Goal: Task Accomplishment & Management: Complete application form

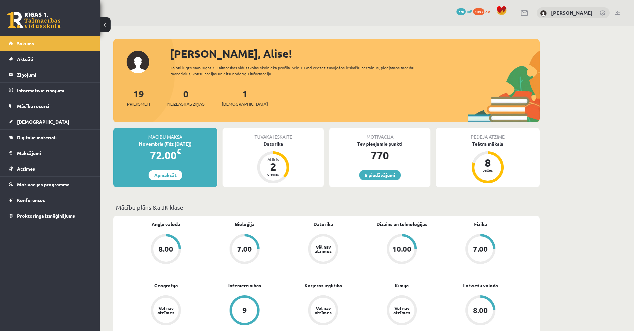
click at [267, 143] on div "Datorika" at bounding box center [272, 143] width 101 height 7
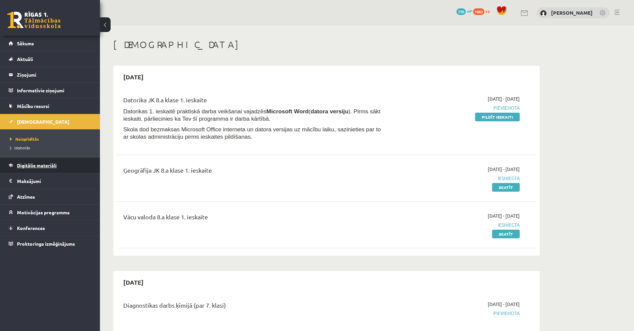
click at [57, 163] on span "Digitālie materiāli" at bounding box center [37, 165] width 40 height 6
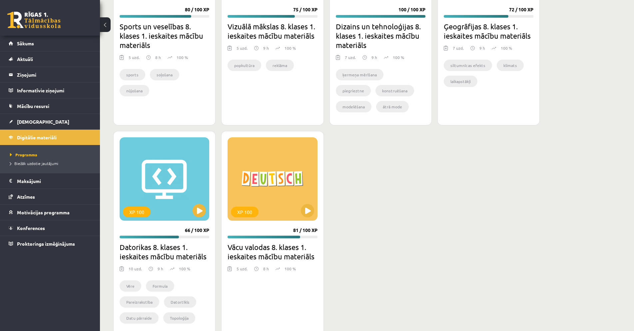
scroll to position [1298, 0]
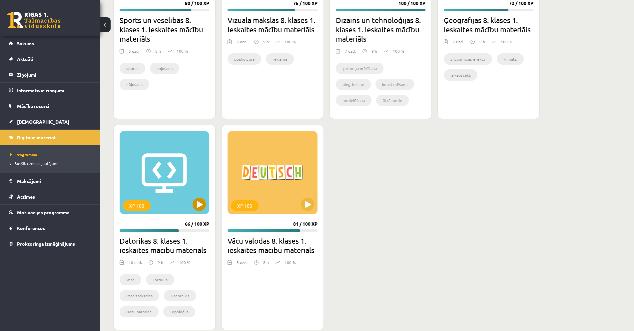
click at [180, 203] on div "XP 100" at bounding box center [165, 172] width 90 height 83
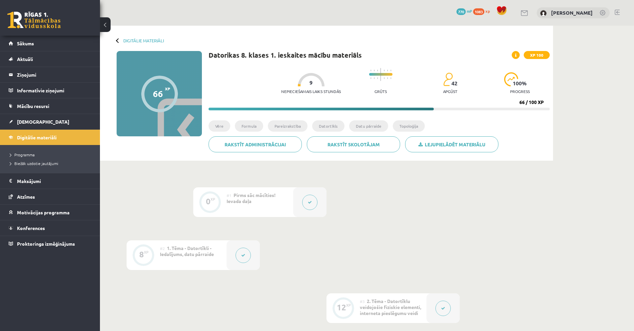
click at [241, 252] on button at bounding box center [242, 254] width 15 height 15
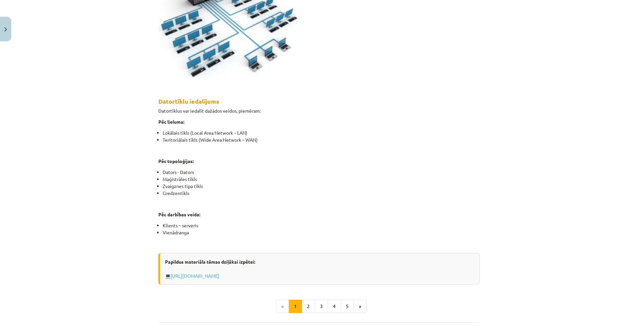
scroll to position [266, 0]
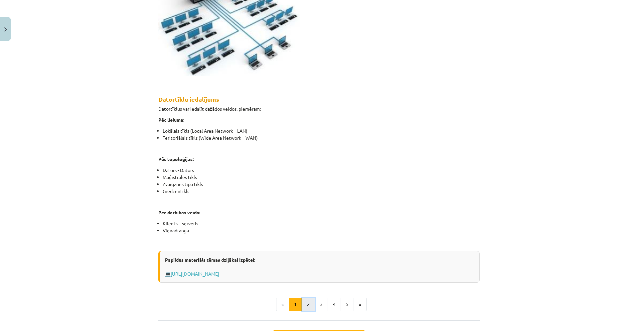
click at [302, 305] on button "2" at bounding box center [308, 303] width 13 height 13
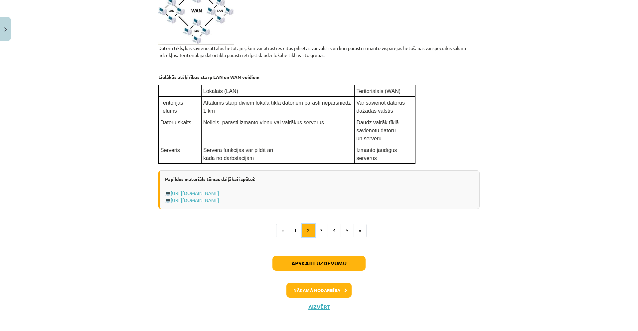
scroll to position [334, 0]
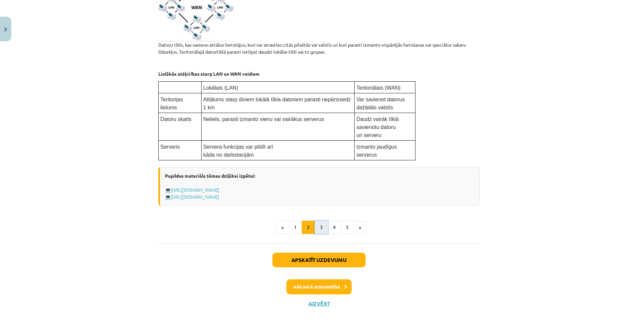
click at [318, 230] on button "3" at bounding box center [321, 226] width 13 height 13
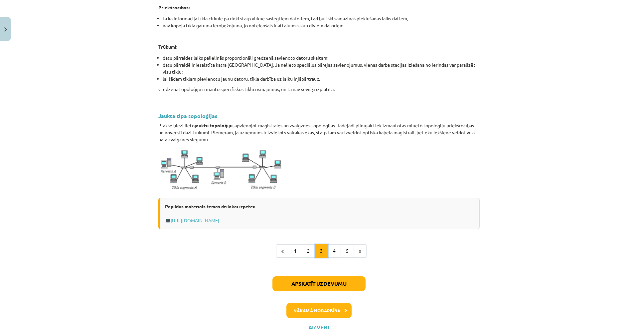
scroll to position [685, 0]
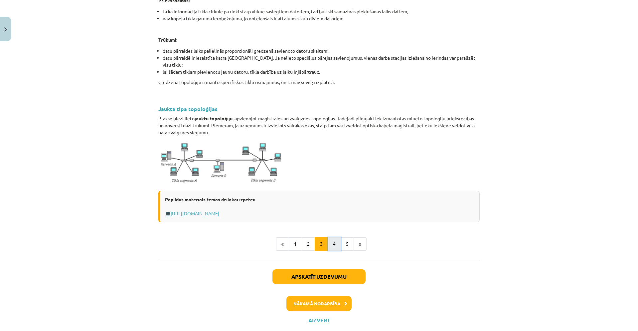
click at [336, 237] on button "4" at bounding box center [334, 243] width 13 height 13
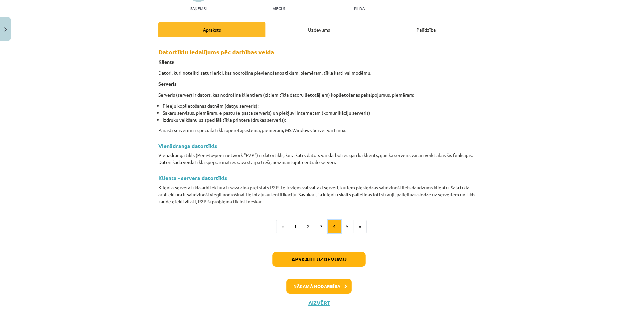
scroll to position [75, 0]
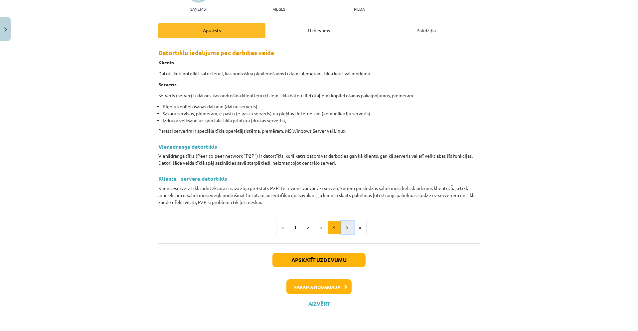
click at [350, 226] on button "5" at bounding box center [347, 226] width 13 height 13
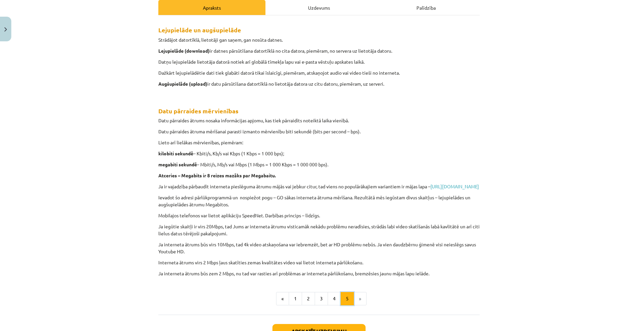
scroll to position [109, 0]
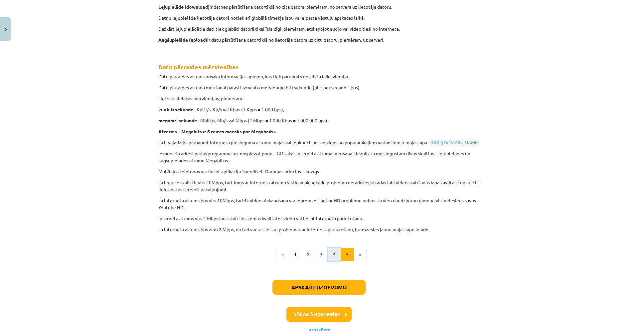
click at [333, 261] on button "4" at bounding box center [334, 254] width 13 height 13
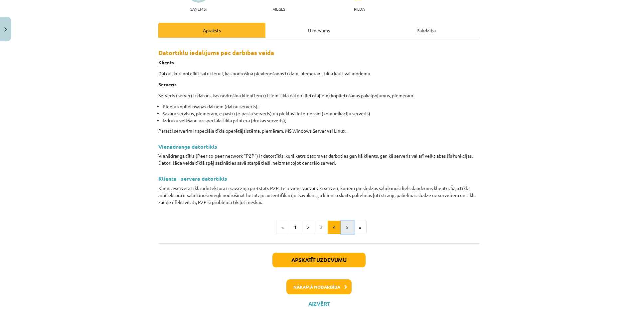
click at [349, 231] on button "5" at bounding box center [347, 226] width 13 height 13
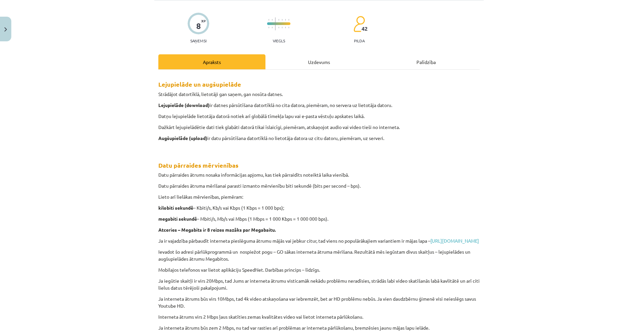
click at [311, 63] on div "Uzdevums" at bounding box center [319, 61] width 107 height 15
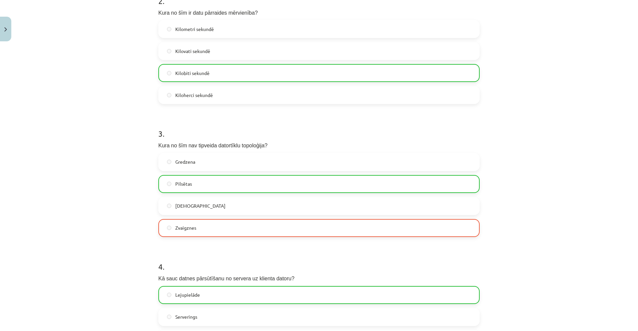
scroll to position [283, 0]
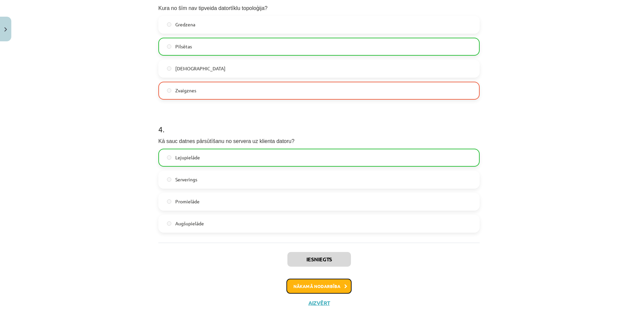
click at [345, 285] on icon at bounding box center [346, 286] width 3 height 4
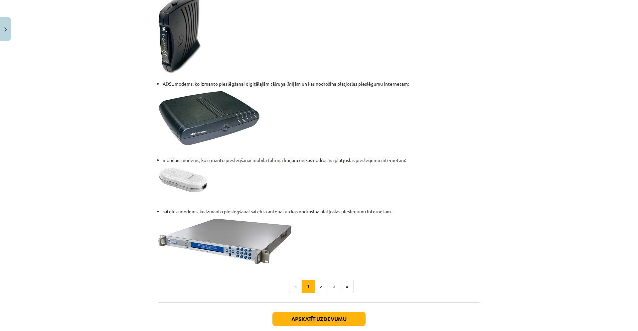
scroll to position [816, 0]
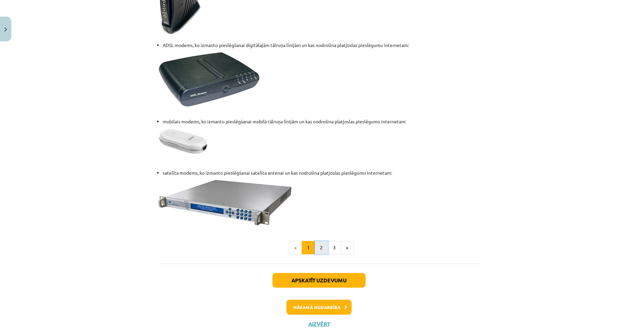
click at [321, 242] on button "2" at bounding box center [321, 247] width 13 height 13
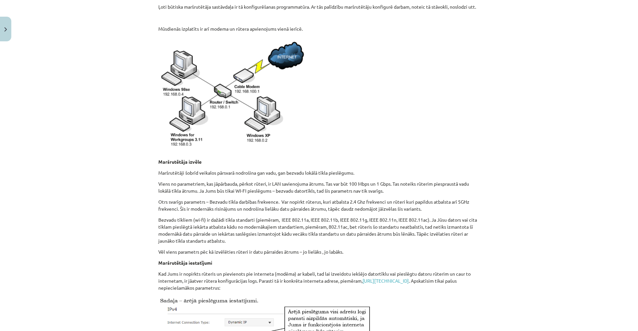
scroll to position [263, 0]
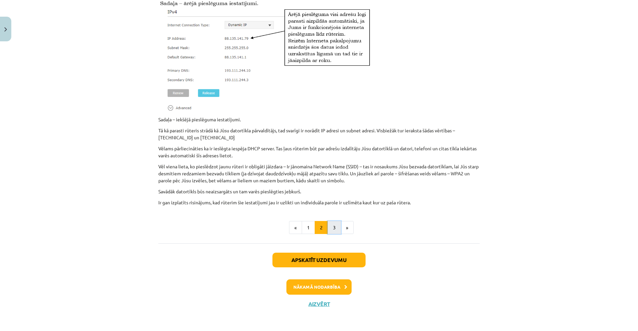
click at [333, 234] on button "3" at bounding box center [334, 227] width 13 height 13
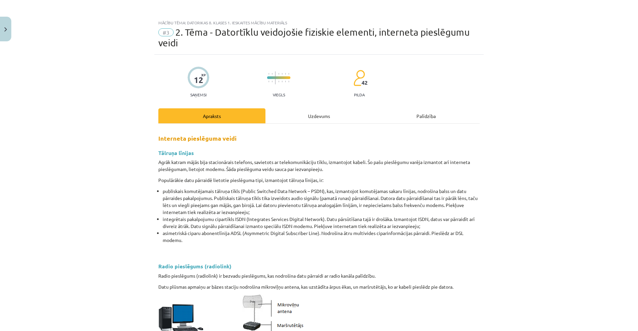
scroll to position [0, 0]
click at [320, 119] on div "Uzdevums" at bounding box center [319, 116] width 107 height 15
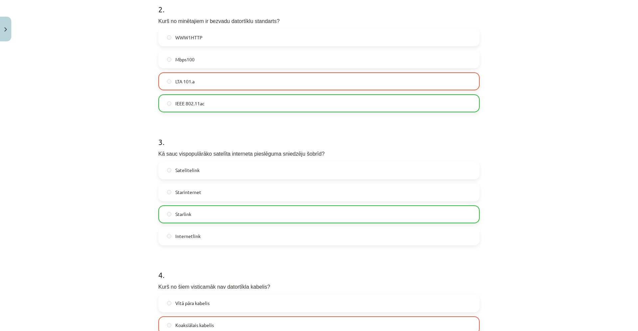
scroll to position [416, 0]
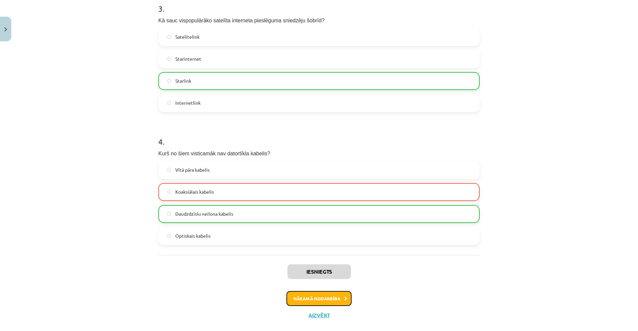
click at [324, 297] on button "Nākamā nodarbība" at bounding box center [319, 298] width 65 height 15
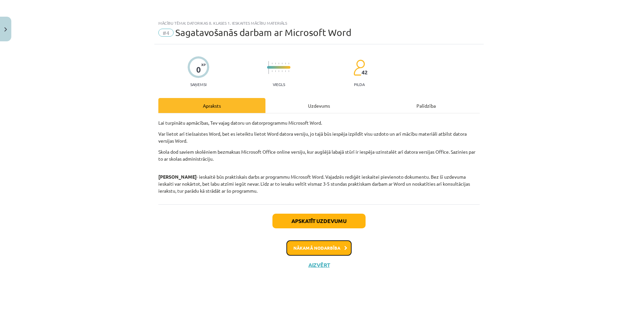
scroll to position [0, 0]
click at [333, 105] on div "Uzdevums" at bounding box center [319, 105] width 107 height 15
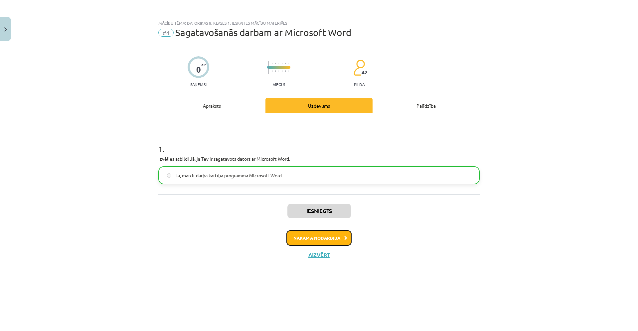
click at [339, 239] on button "Nākamā nodarbība" at bounding box center [319, 237] width 65 height 15
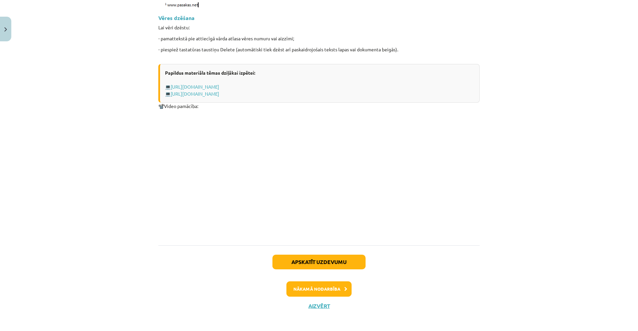
scroll to position [834, 0]
click at [350, 266] on button "Apskatīt uzdevumu" at bounding box center [319, 261] width 93 height 15
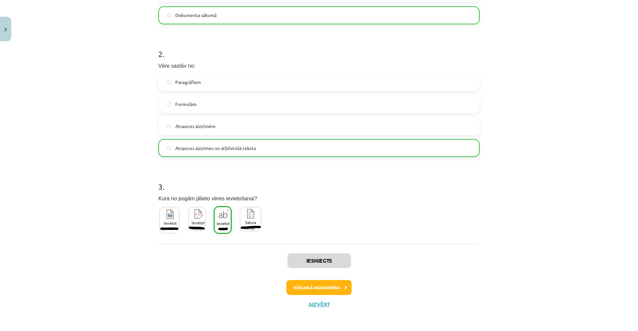
scroll to position [229, 0]
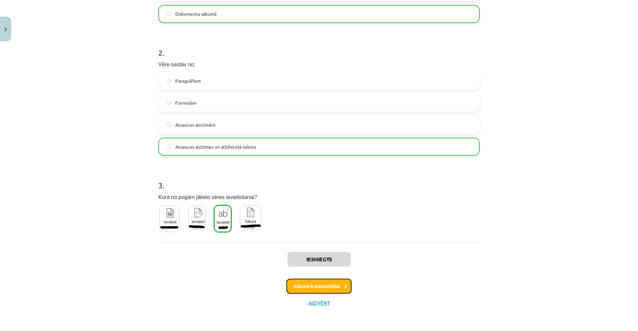
click at [334, 288] on button "Nākamā nodarbība" at bounding box center [319, 285] width 65 height 15
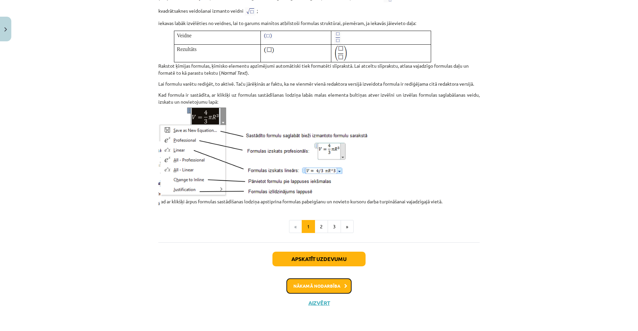
scroll to position [793, 0]
click at [322, 228] on button "2" at bounding box center [321, 226] width 13 height 13
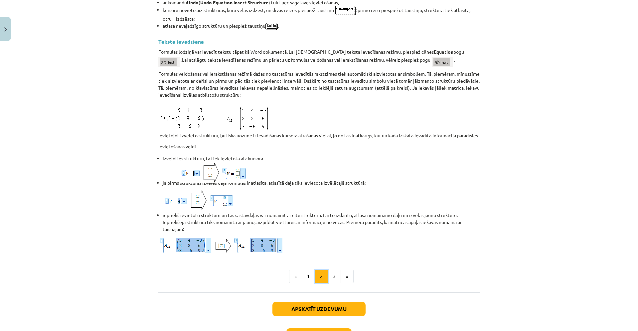
scroll to position [452, 0]
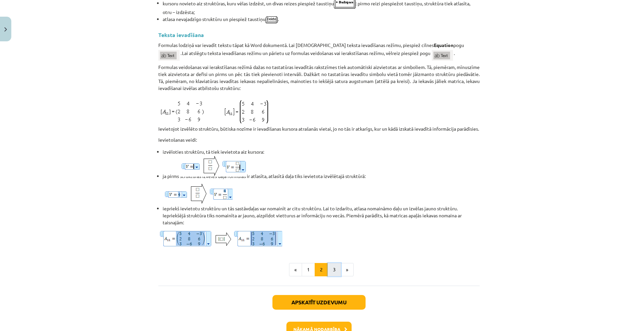
click at [337, 276] on button "3" at bounding box center [334, 269] width 13 height 13
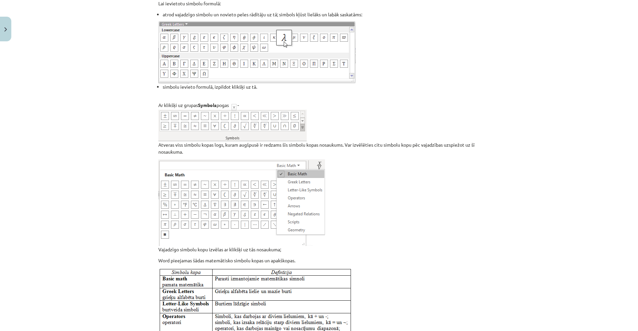
scroll to position [119, 0]
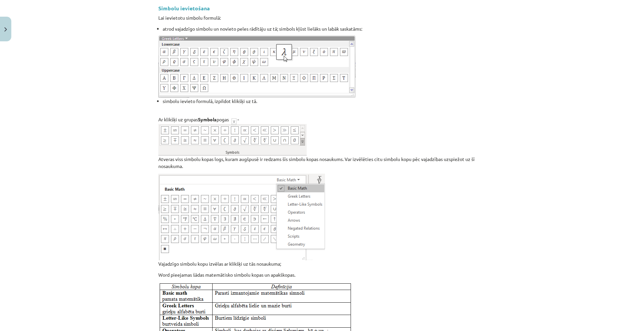
click at [395, 210] on p at bounding box center [319, 216] width 322 height 87
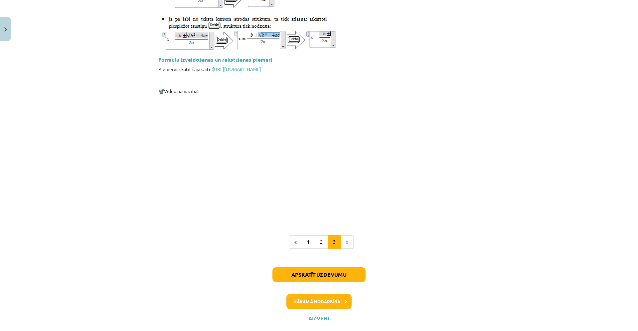
scroll to position [951, 0]
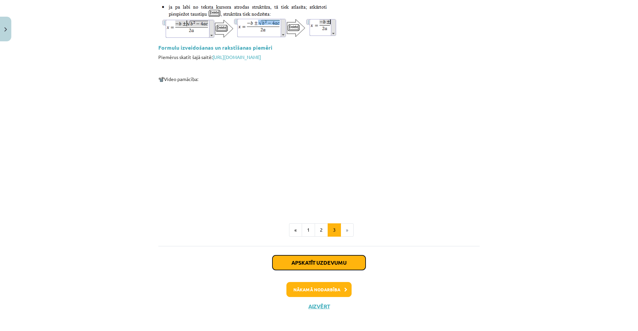
click at [345, 260] on button "Apskatīt uzdevumu" at bounding box center [319, 262] width 93 height 15
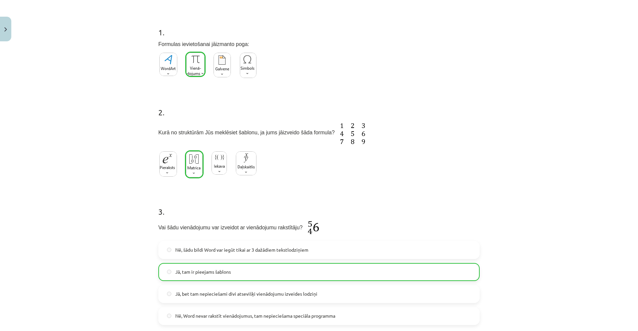
scroll to position [209, 0]
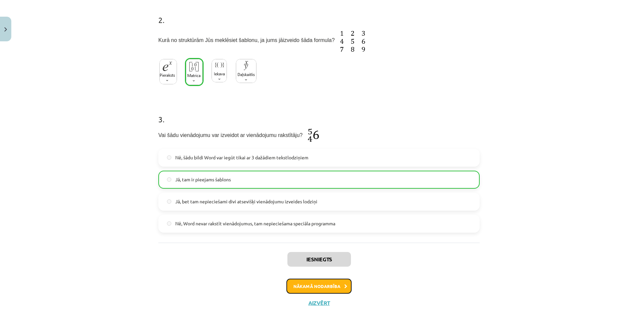
click at [334, 288] on button "Nākamā nodarbība" at bounding box center [319, 285] width 65 height 15
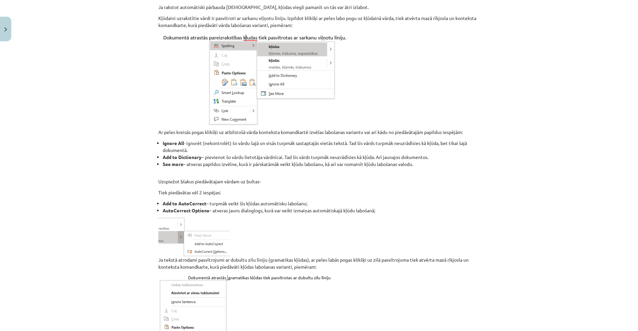
scroll to position [516, 0]
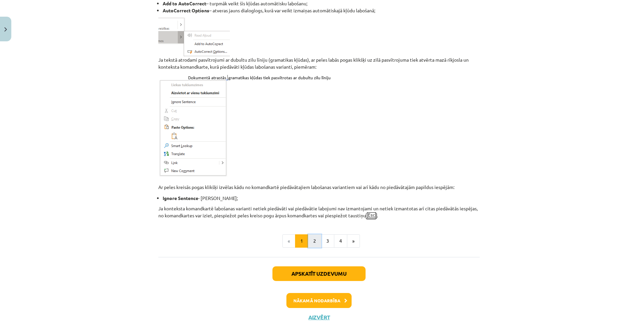
click at [317, 236] on button "2" at bounding box center [314, 240] width 13 height 13
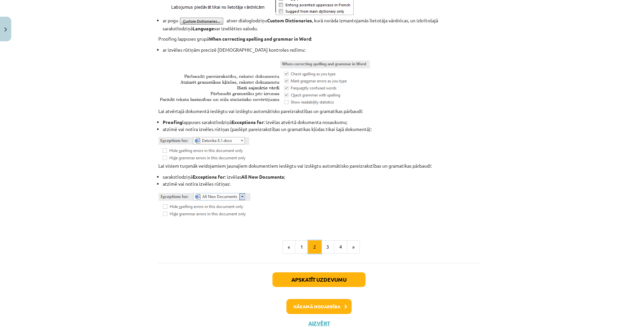
scroll to position [773, 0]
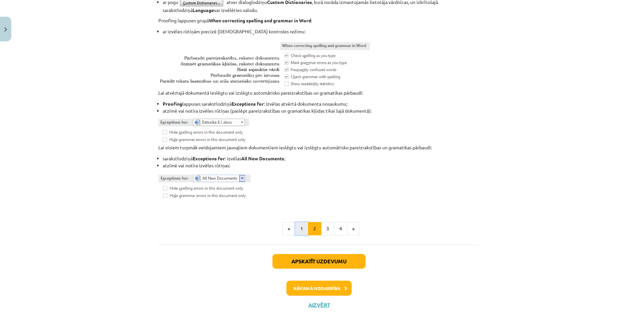
click at [302, 233] on button "1" at bounding box center [301, 228] width 13 height 13
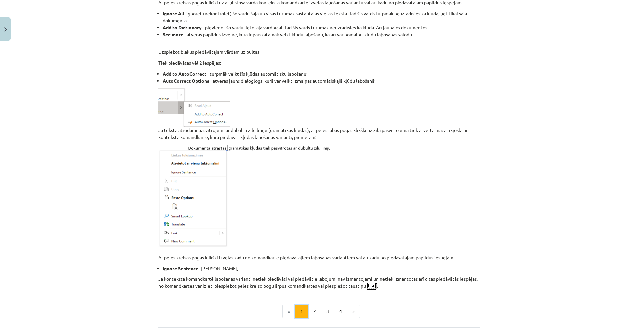
scroll to position [485, 0]
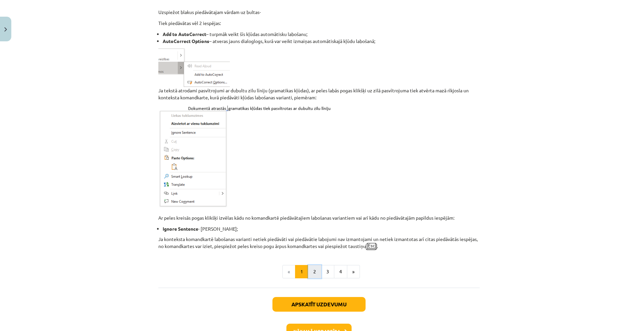
click at [313, 265] on button "2" at bounding box center [314, 271] width 13 height 13
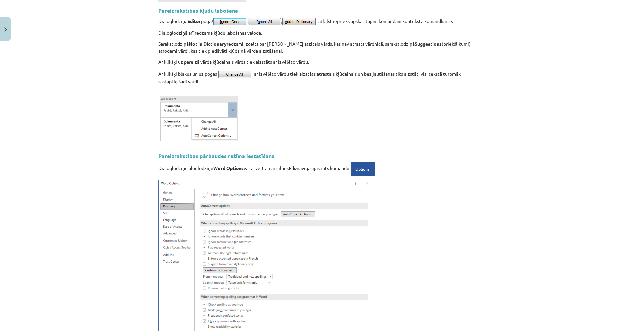
scroll to position [419, 0]
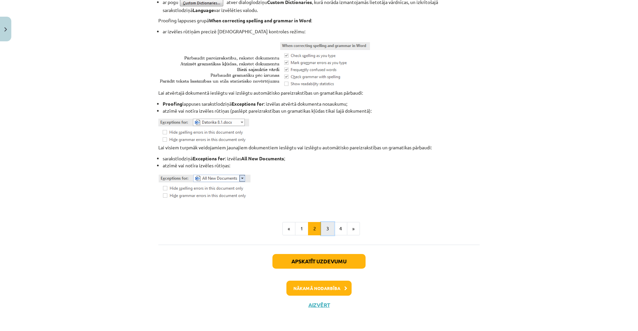
click at [324, 226] on button "3" at bounding box center [327, 228] width 13 height 13
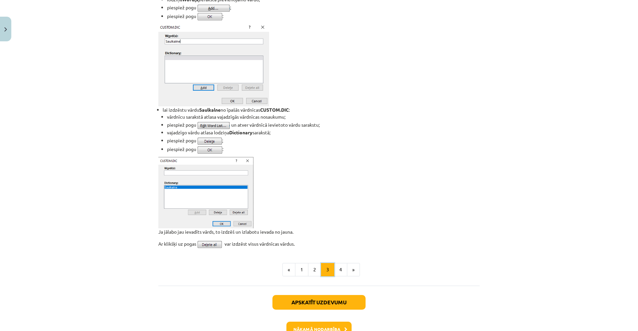
scroll to position [435, 0]
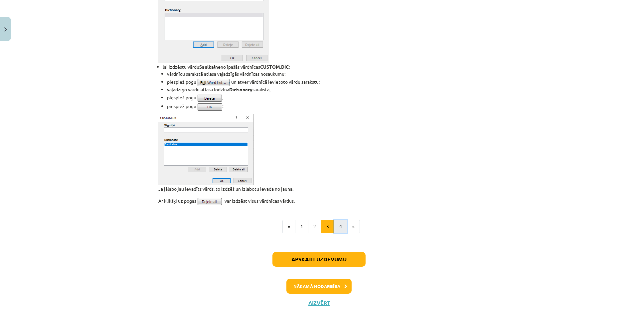
click at [337, 227] on button "4" at bounding box center [340, 226] width 13 height 13
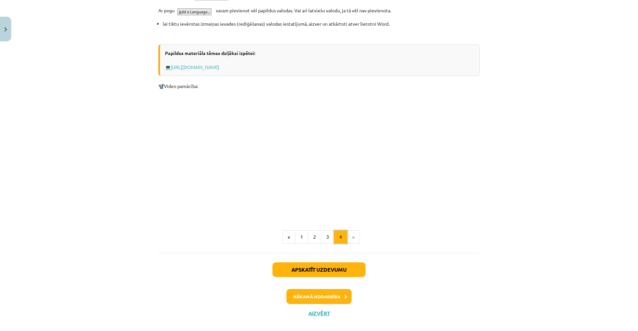
scroll to position [548, 0]
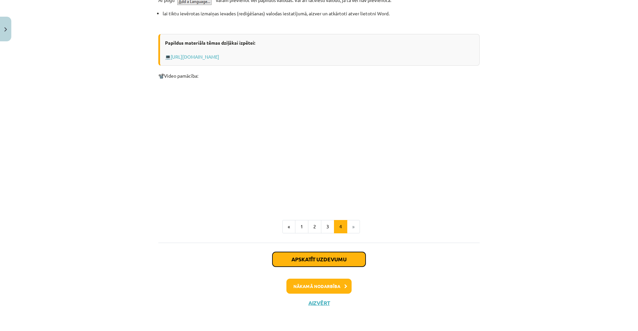
click at [347, 256] on button "Apskatīt uzdevumu" at bounding box center [319, 259] width 93 height 15
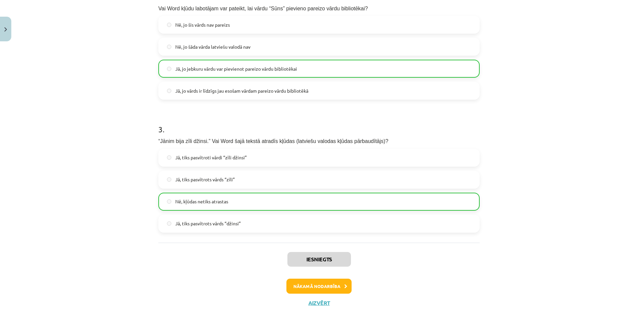
scroll to position [223, 0]
click at [342, 282] on button "Nākamā nodarbība" at bounding box center [319, 285] width 65 height 15
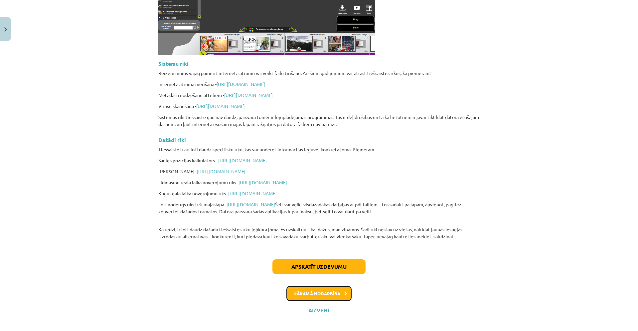
scroll to position [1542, 0]
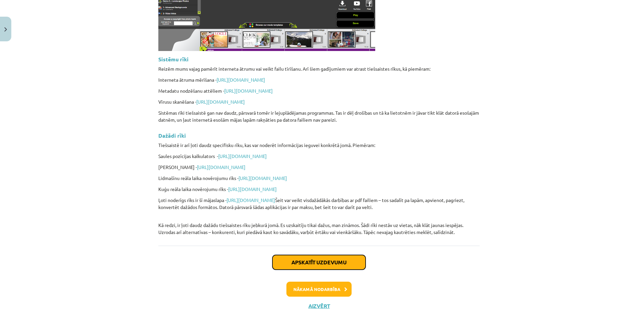
click at [342, 258] on button "Apskatīt uzdevumu" at bounding box center [319, 262] width 93 height 15
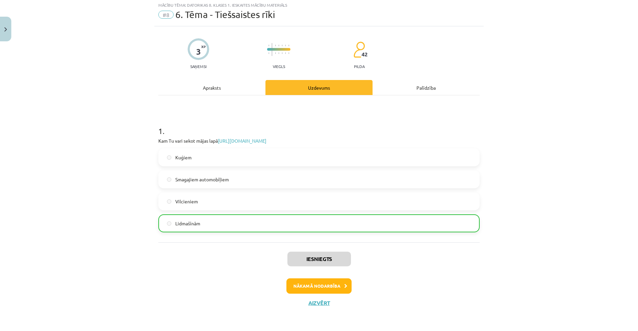
scroll to position [17, 0]
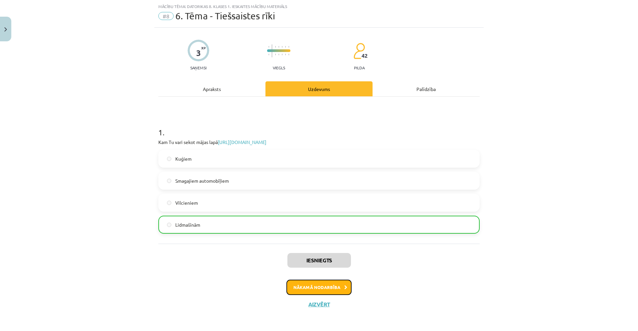
click at [344, 292] on button "Nākamā nodarbība" at bounding box center [319, 286] width 65 height 15
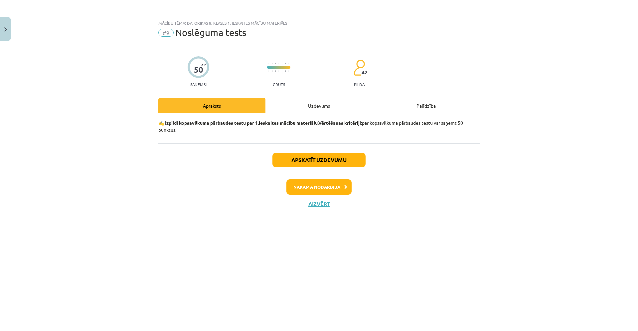
click at [328, 107] on div "Uzdevums" at bounding box center [319, 105] width 107 height 15
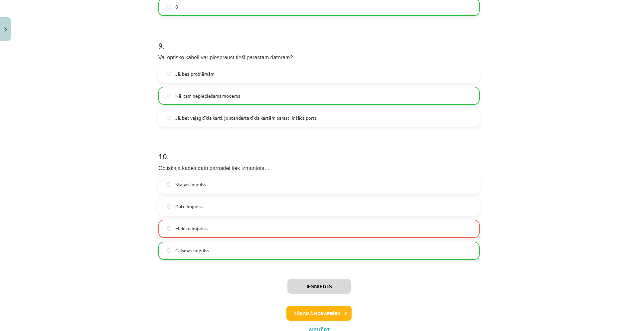
scroll to position [1191, 0]
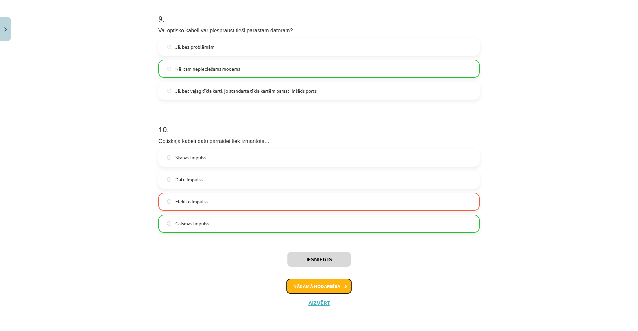
click at [332, 289] on button "Nākamā nodarbība" at bounding box center [319, 285] width 65 height 15
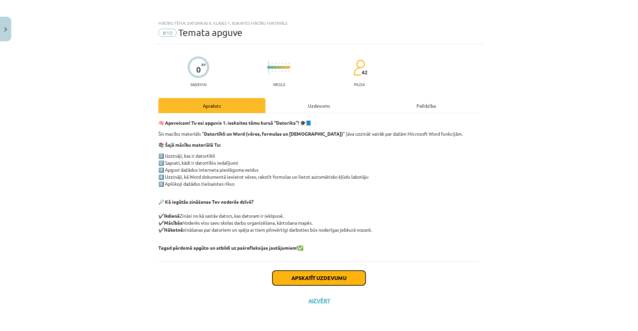
click at [354, 282] on button "Apskatīt uzdevumu" at bounding box center [319, 277] width 93 height 15
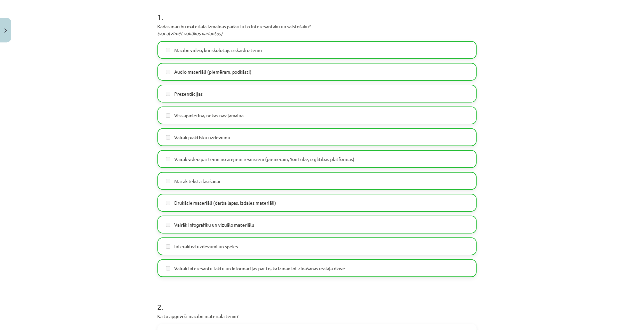
scroll to position [33, 0]
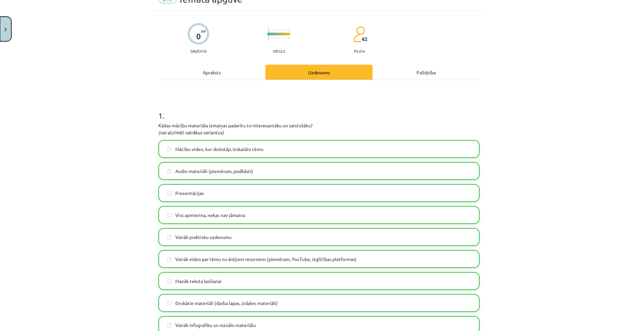
click at [6, 33] on button "Close" at bounding box center [5, 29] width 11 height 25
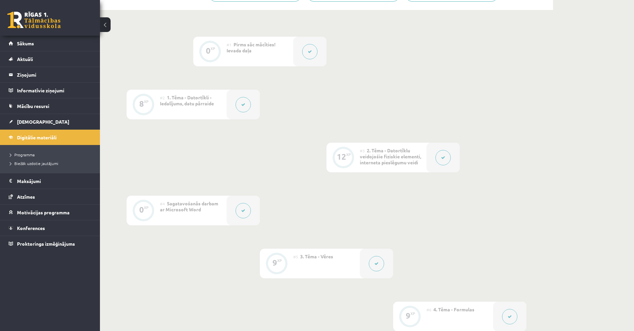
scroll to position [0, 0]
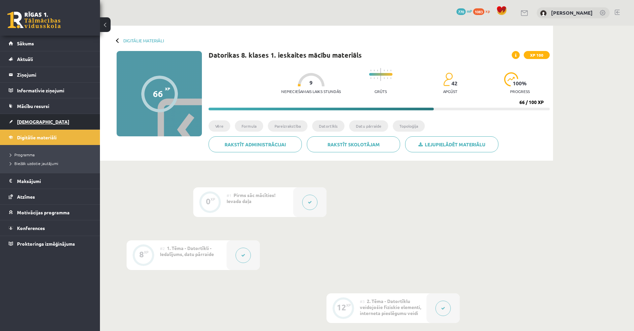
click at [55, 123] on link "[DEMOGRAPHIC_DATA]" at bounding box center [50, 121] width 83 height 15
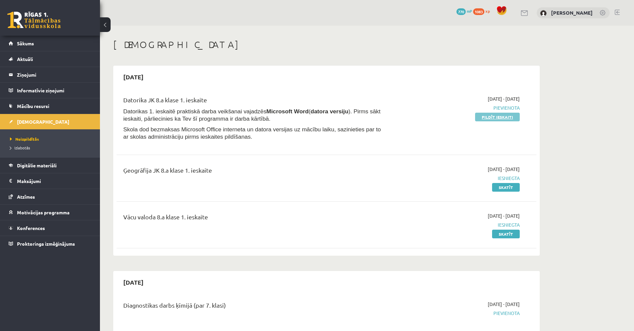
click at [499, 118] on link "Pildīt ieskaiti" at bounding box center [497, 117] width 45 height 9
click at [493, 118] on link "Pildīt ieskaiti" at bounding box center [497, 117] width 45 height 9
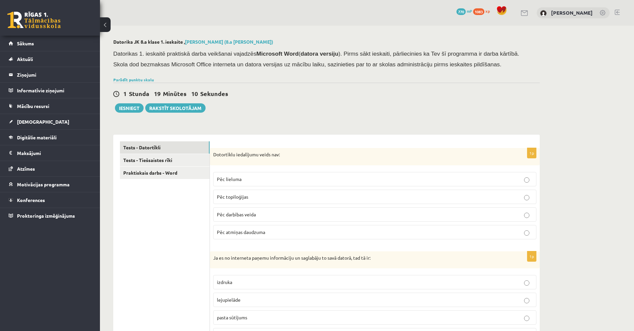
scroll to position [33, 0]
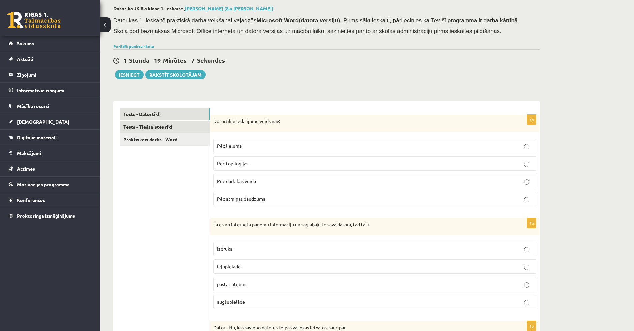
click at [189, 125] on link "Tests - Tiešsaistes rīki" at bounding box center [165, 127] width 90 height 12
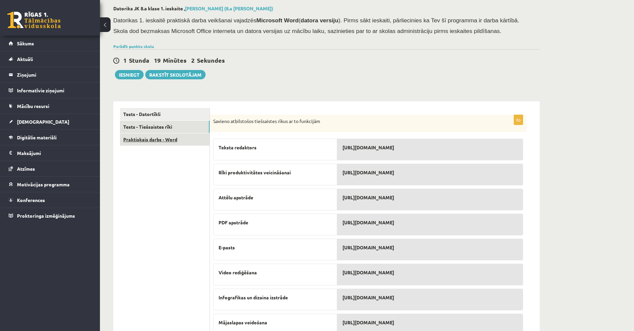
click at [186, 140] on link "Praktiskais darbs - Word" at bounding box center [165, 139] width 90 height 12
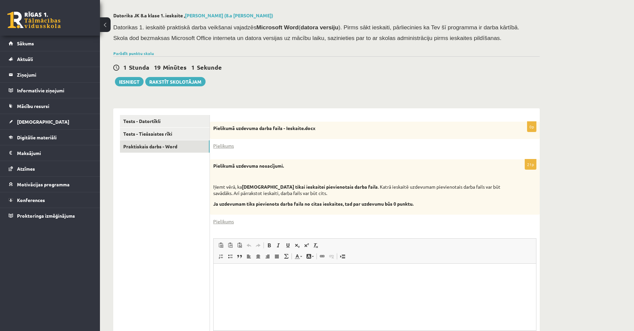
scroll to position [0, 0]
click at [180, 137] on link "Tests - Tiešsaistes rīki" at bounding box center [165, 133] width 90 height 12
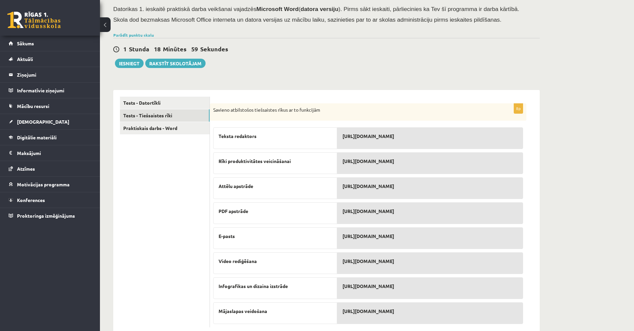
scroll to position [62, 0]
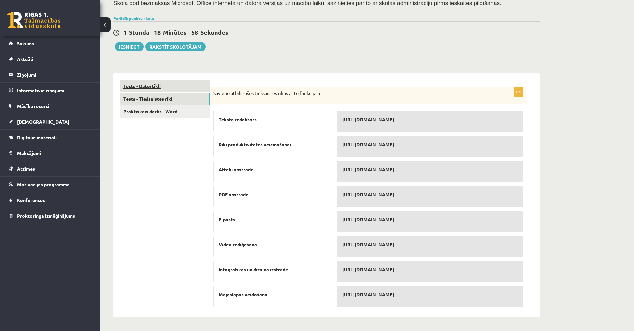
click at [169, 90] on link "Tests - Datortīkli" at bounding box center [165, 86] width 90 height 12
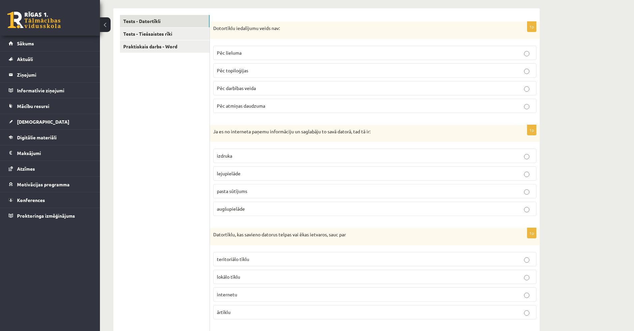
scroll to position [0, 0]
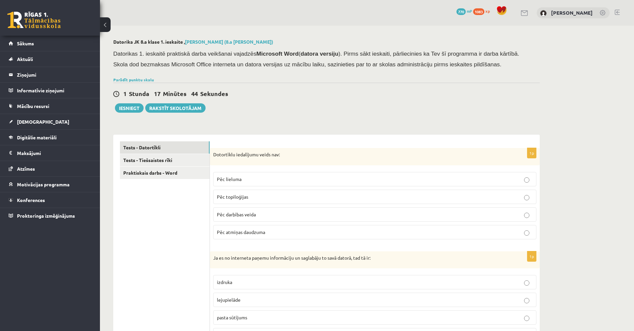
click at [306, 231] on p "Pēc atmiņas daudzuma" at bounding box center [375, 231] width 316 height 7
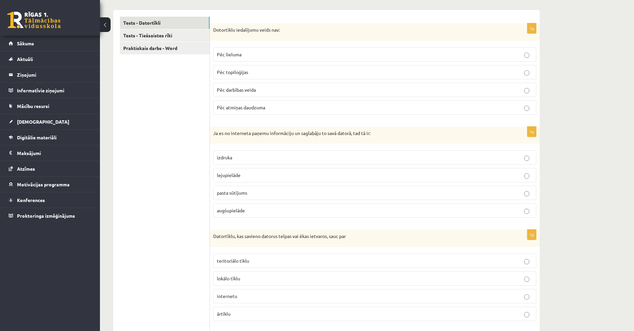
scroll to position [133, 0]
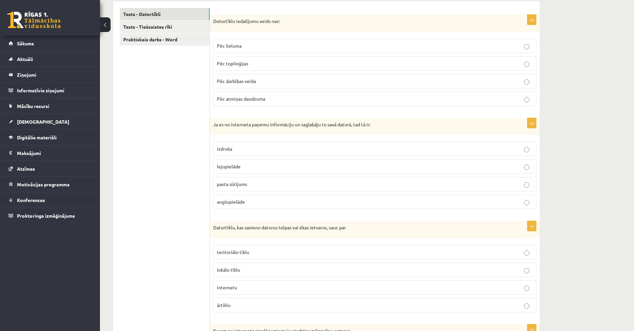
click at [258, 167] on p "lejupielāde" at bounding box center [375, 166] width 316 height 7
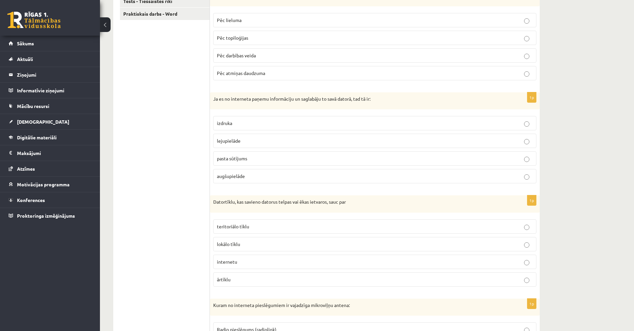
scroll to position [200, 0]
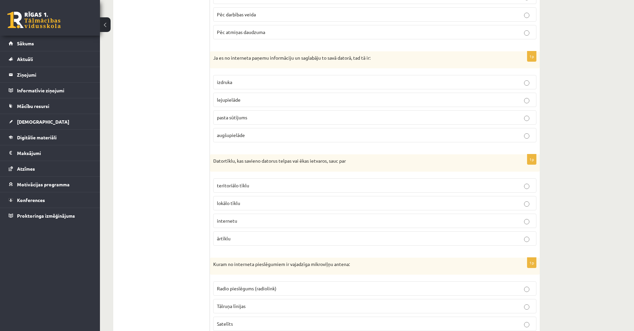
click at [259, 202] on p "lokālo tīklu" at bounding box center [375, 202] width 316 height 7
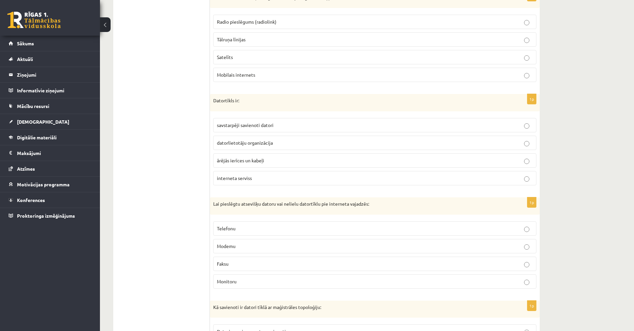
scroll to position [433, 0]
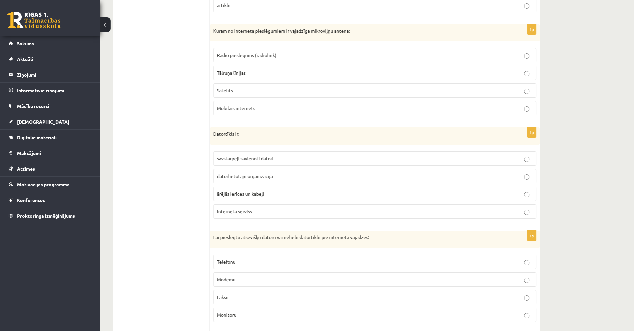
click at [284, 54] on p "Radio pieslēgums (radiolink)" at bounding box center [375, 55] width 316 height 7
click at [257, 159] on span "savstarpēji savienoti datori" at bounding box center [245, 158] width 57 height 6
click at [272, 277] on p "Modemu" at bounding box center [375, 279] width 316 height 7
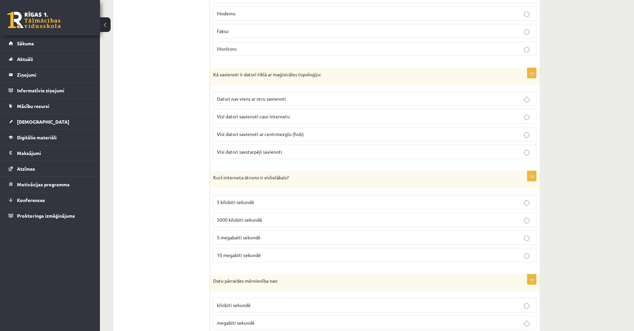
scroll to position [699, 0]
click at [288, 153] on p "Visi datori savstarpēji savienoti" at bounding box center [375, 150] width 316 height 7
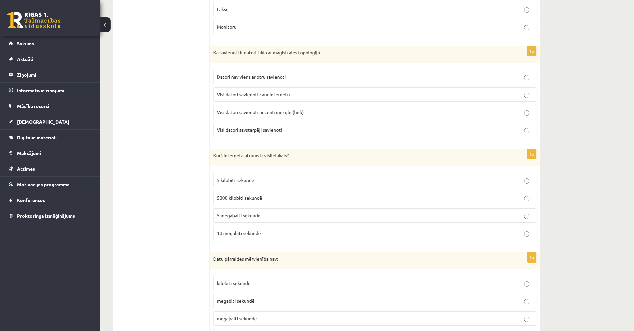
scroll to position [732, 0]
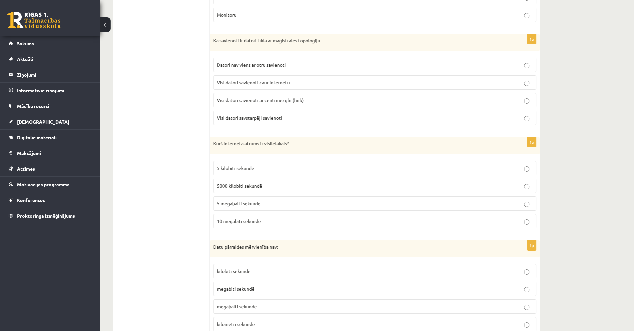
click at [261, 194] on fieldset "5 kilobiti sekundē 5000 kilobiti sekundē 5 megabaiti sekundē 10 megabiti sekundē" at bounding box center [374, 193] width 323 height 73
click at [262, 189] on label "5000 kilobiti sekundē" at bounding box center [374, 185] width 323 height 14
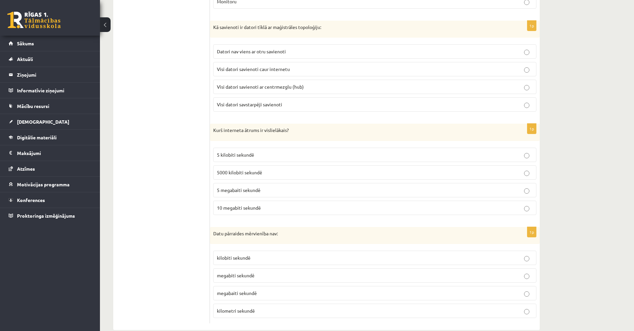
scroll to position [759, 0]
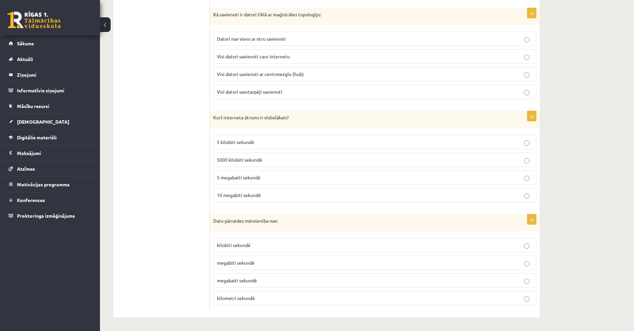
click at [265, 299] on p "kilometri sekundē" at bounding box center [375, 297] width 316 height 7
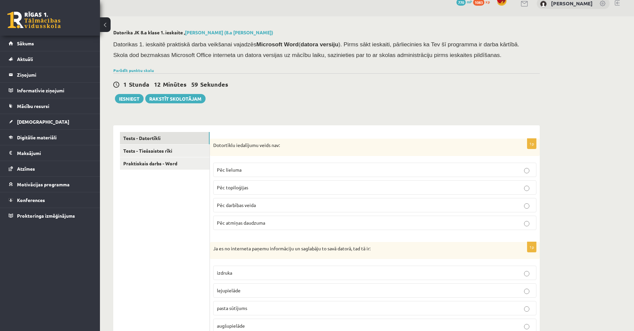
scroll to position [0, 0]
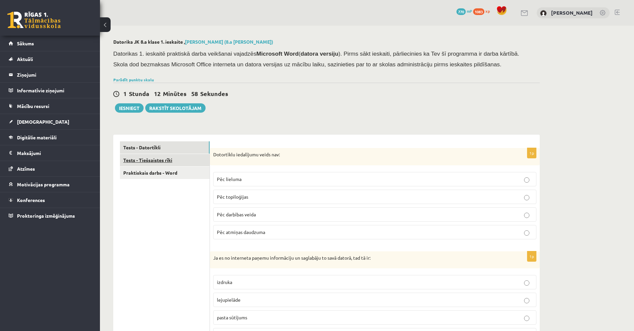
click at [174, 157] on link "Tests - Tiešsaistes rīki" at bounding box center [165, 160] width 90 height 12
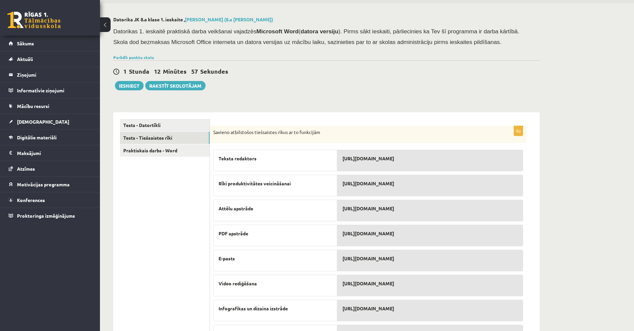
scroll to position [62, 0]
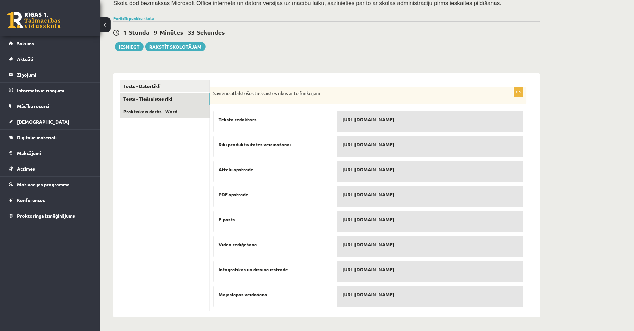
click at [176, 111] on link "Praktiskais darbs - Word" at bounding box center [165, 111] width 90 height 12
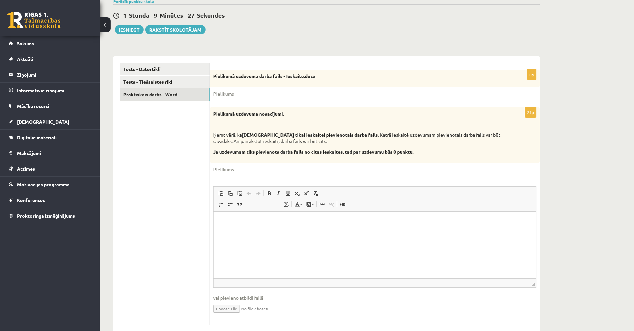
scroll to position [93, 0]
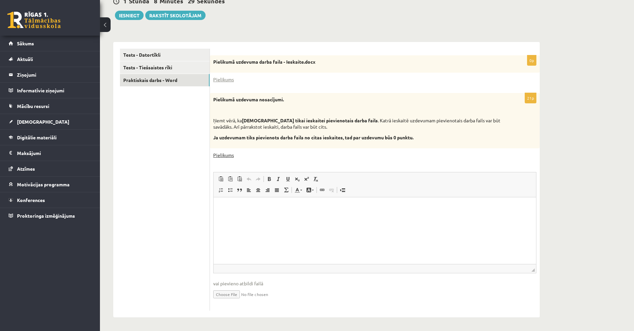
click at [222, 153] on link "Pielikums" at bounding box center [223, 154] width 21 height 7
click at [228, 78] on link "Pielikums" at bounding box center [223, 79] width 21 height 7
click at [236, 294] on input "file" at bounding box center [374, 294] width 323 height 14
type input "**********"
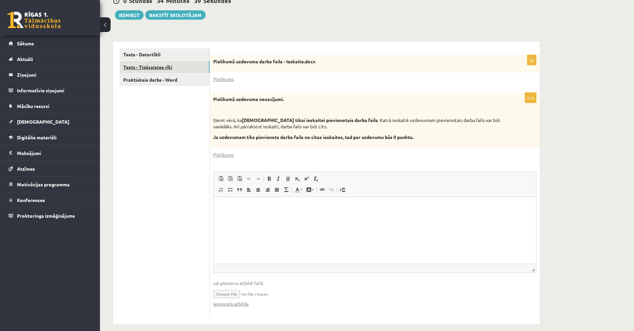
click at [164, 65] on link "Tests - Tiešsaistes rīki" at bounding box center [165, 67] width 90 height 12
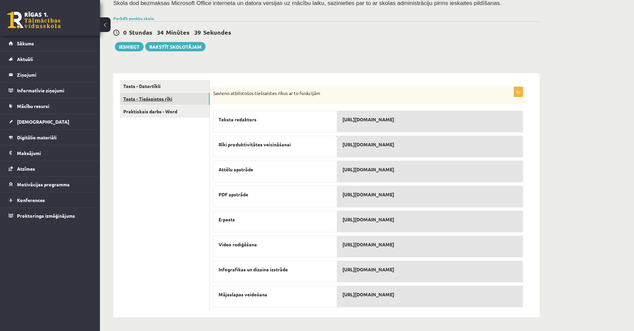
scroll to position [62, 0]
click at [165, 84] on link "Tests - Datortīkli" at bounding box center [165, 86] width 90 height 12
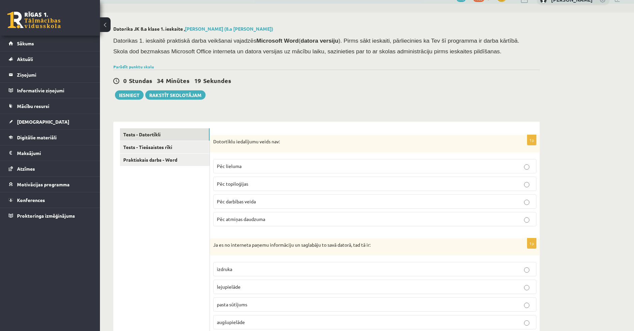
scroll to position [0, 0]
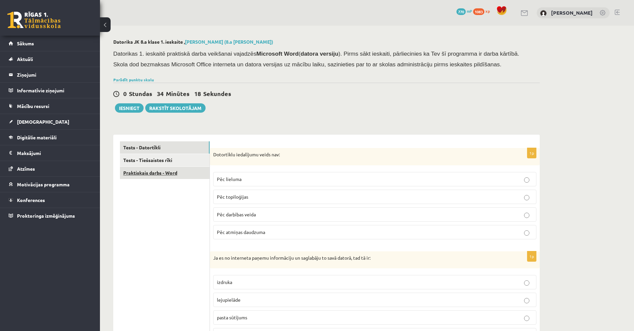
click at [189, 171] on link "Praktiskais darbs - Word" at bounding box center [165, 172] width 90 height 12
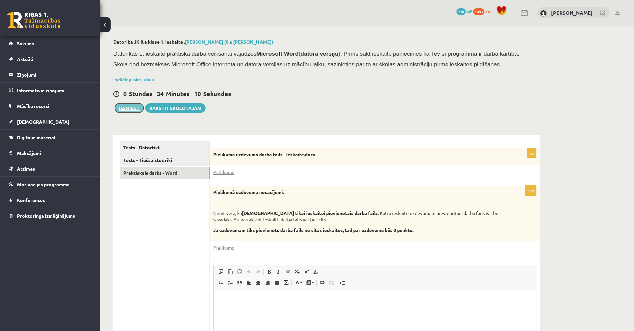
click at [130, 110] on button "Iesniegt" at bounding box center [129, 107] width 29 height 9
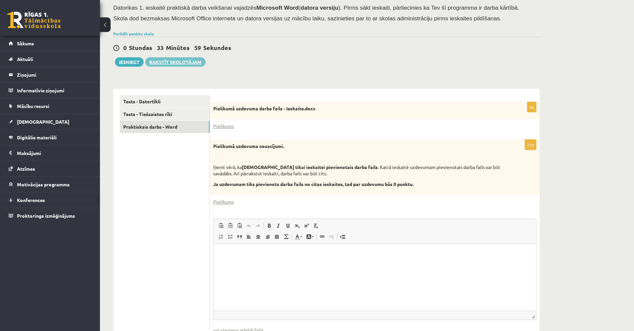
scroll to position [33, 0]
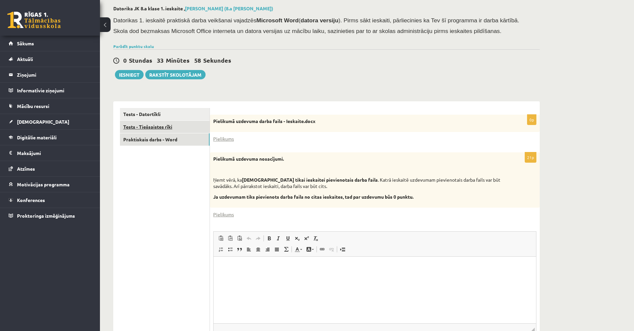
click at [164, 126] on link "Tests - Tiešsaistes rīki" at bounding box center [165, 127] width 90 height 12
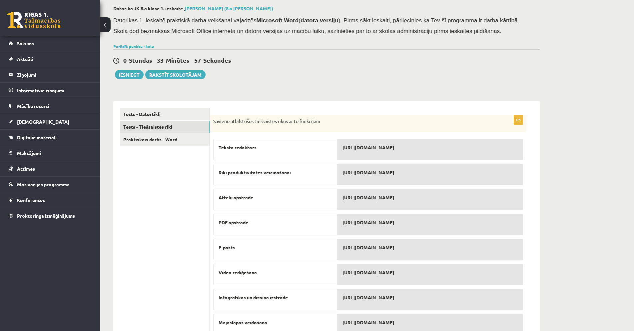
scroll to position [62, 0]
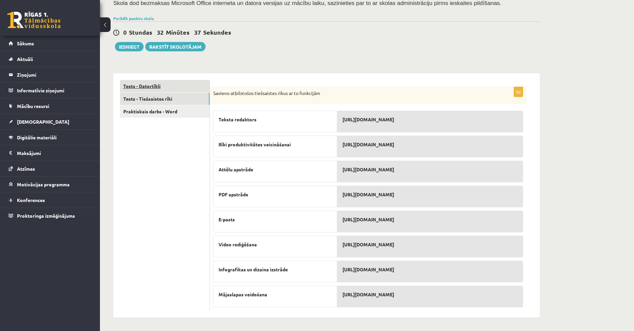
click at [148, 88] on link "Tests - Datortīkli" at bounding box center [165, 86] width 90 height 12
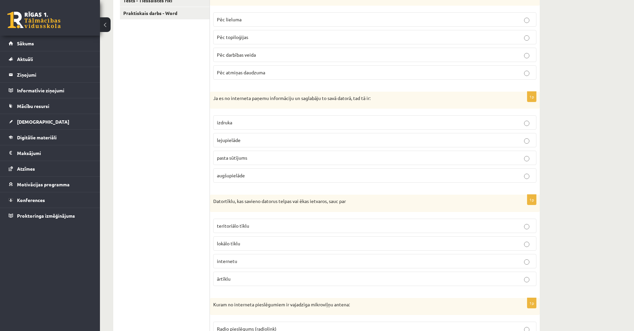
scroll to position [0, 0]
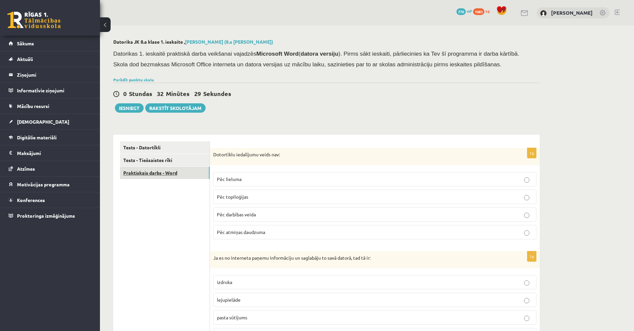
click at [178, 177] on link "Praktiskais darbs - Word" at bounding box center [165, 172] width 90 height 12
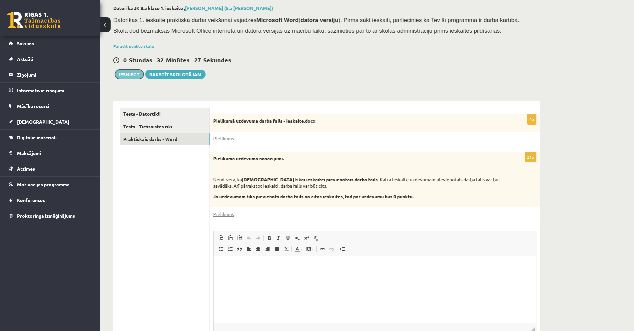
click at [134, 77] on button "Iesniegt" at bounding box center [129, 74] width 29 height 9
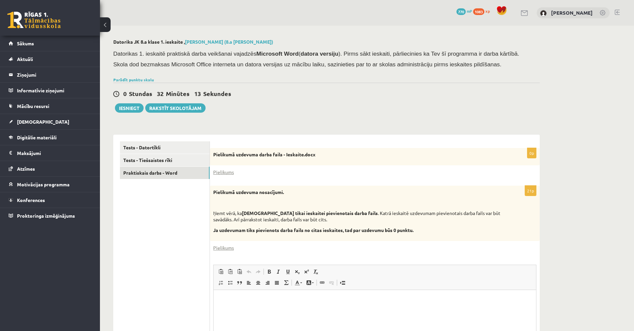
scroll to position [100, 0]
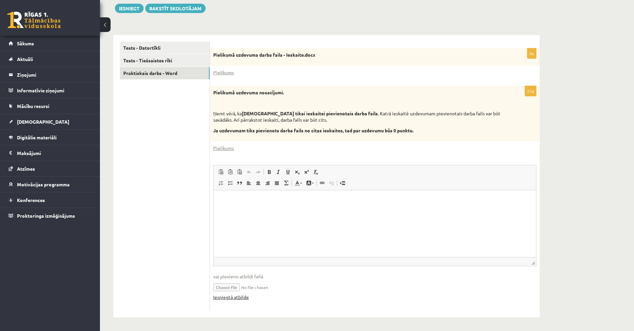
click at [245, 298] on link "Iesniegtā atbilde" at bounding box center [231, 296] width 36 height 7
click at [134, 12] on button "Iesniegt" at bounding box center [129, 8] width 29 height 9
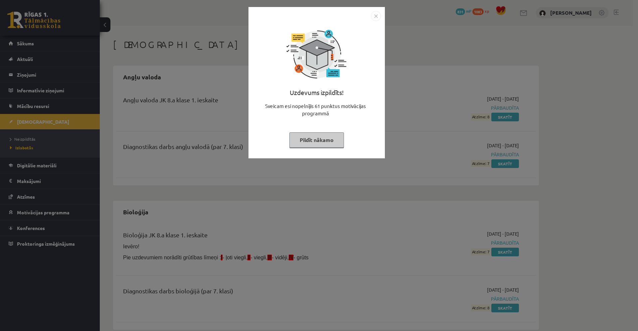
click at [375, 18] on img "Close" at bounding box center [376, 16] width 10 height 10
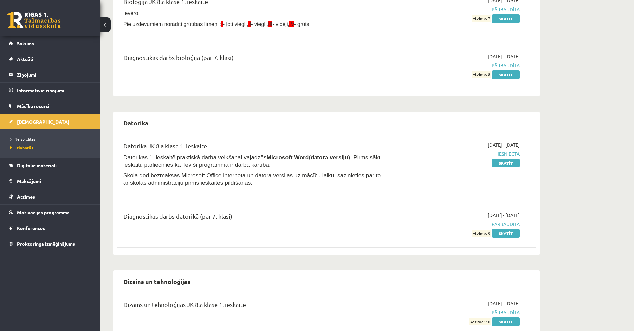
scroll to position [133, 0]
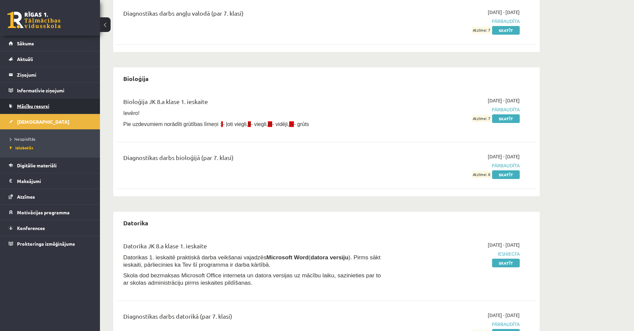
click at [50, 106] on link "Mācību resursi" at bounding box center [50, 105] width 83 height 15
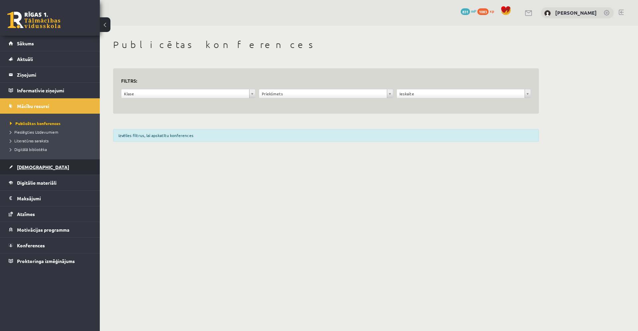
click at [53, 168] on link "[DEMOGRAPHIC_DATA]" at bounding box center [50, 166] width 83 height 15
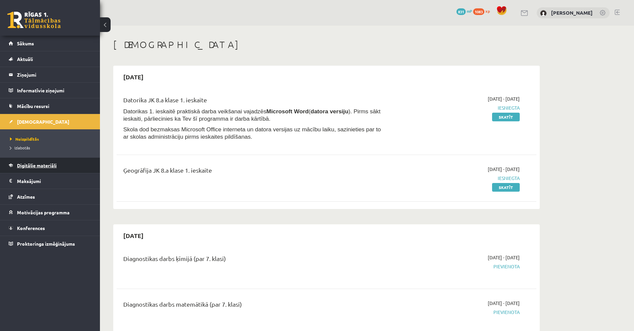
click at [79, 164] on link "Digitālie materiāli" at bounding box center [50, 164] width 83 height 15
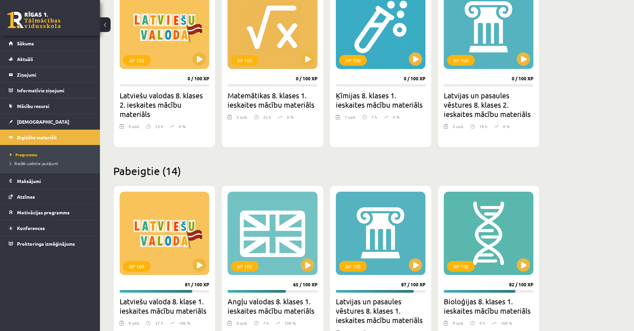
scroll to position [599, 0]
